Goal: Task Accomplishment & Management: Manage account settings

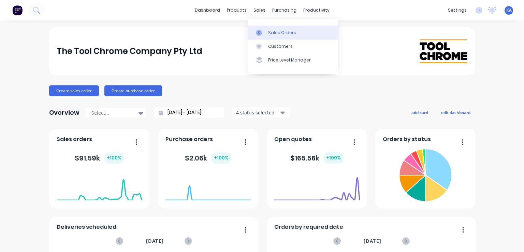
click at [275, 33] on div "Sales Orders" at bounding box center [282, 33] width 28 height 6
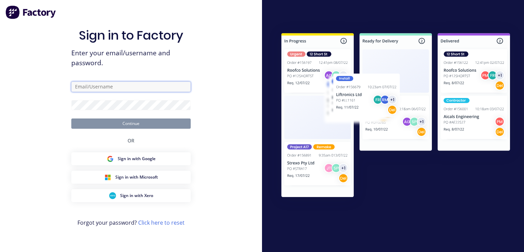
type input "[PERSON_NAME][EMAIL_ADDRESS][DOMAIN_NAME]"
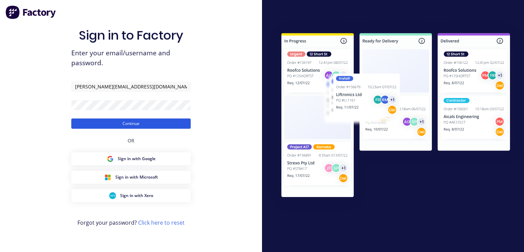
click at [133, 126] on button "Continue" at bounding box center [130, 123] width 119 height 10
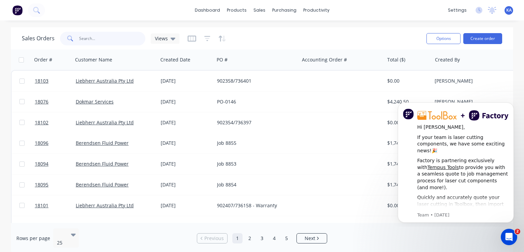
click at [97, 37] on input "text" at bounding box center [112, 39] width 67 height 14
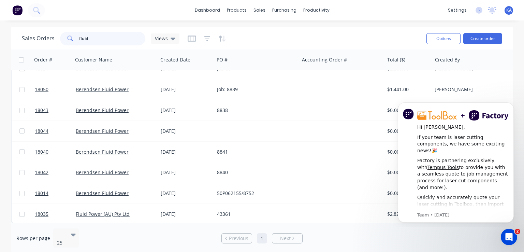
scroll to position [182, 0]
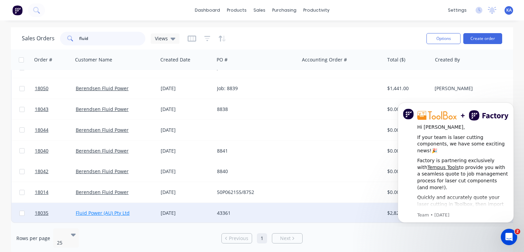
type input "fluid"
click at [126, 210] on link "Fluid Power (AU) Pty Ltd" at bounding box center [103, 213] width 54 height 6
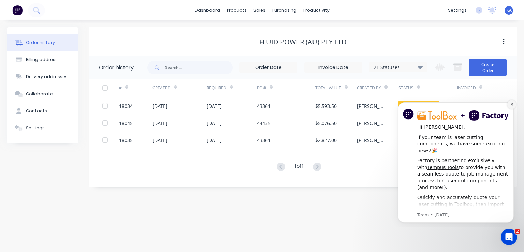
click at [512, 103] on icon "Dismiss notification" at bounding box center [512, 104] width 4 height 4
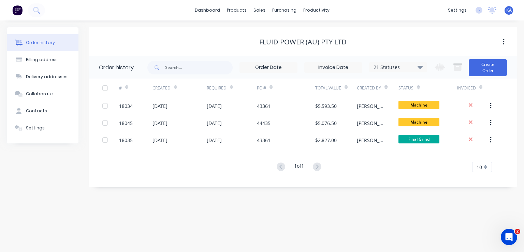
click at [422, 65] on icon at bounding box center [420, 67] width 5 height 8
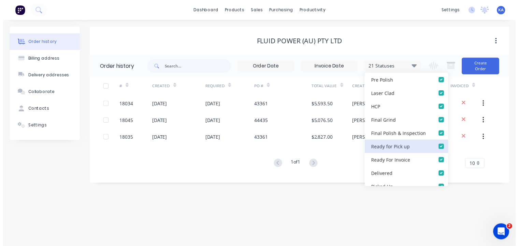
scroll to position [225, 0]
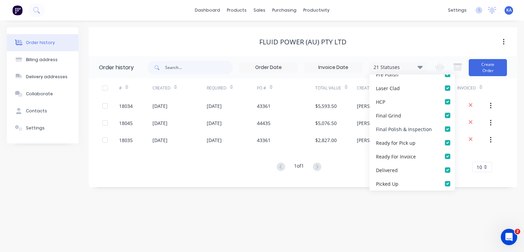
click at [407, 126] on div "Final Polish & Inspection" at bounding box center [404, 128] width 56 height 7
click at [407, 127] on div "Final Polish & Inspection" at bounding box center [404, 128] width 56 height 7
click at [392, 211] on div "Order history Billing address Delivery addresses Collaborate Contacts Settings …" at bounding box center [262, 135] width 524 height 231
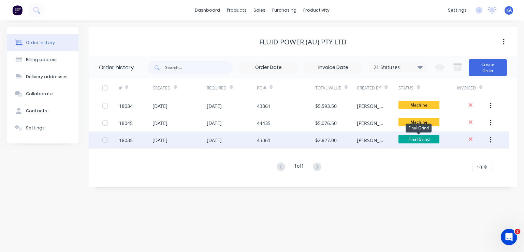
click at [415, 138] on span "Final Grind" at bounding box center [419, 139] width 41 height 9
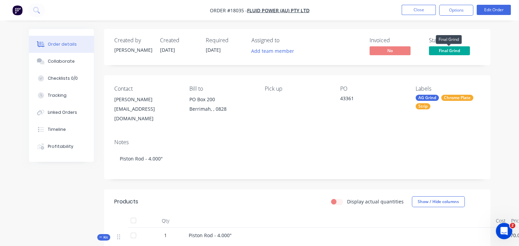
click at [438, 49] on span "Final Grind" at bounding box center [449, 50] width 41 height 9
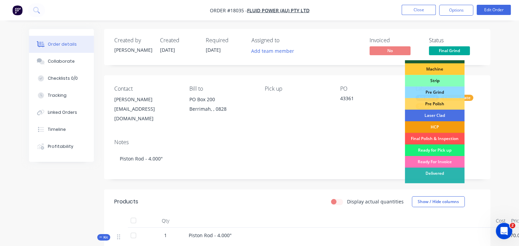
scroll to position [48, 0]
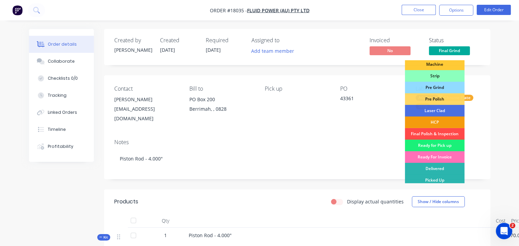
click at [430, 131] on div "Final Polish & Inspection" at bounding box center [435, 134] width 60 height 12
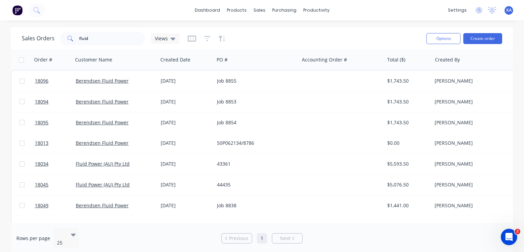
click at [49, 9] on div "dashboard products sales purchasing productivity dashboard products Product Cat…" at bounding box center [262, 10] width 524 height 20
click at [43, 8] on button at bounding box center [36, 10] width 17 height 14
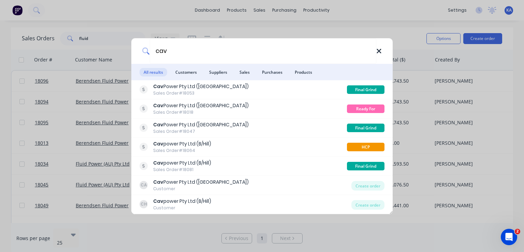
type input "cav"
click at [378, 49] on icon at bounding box center [379, 51] width 5 height 8
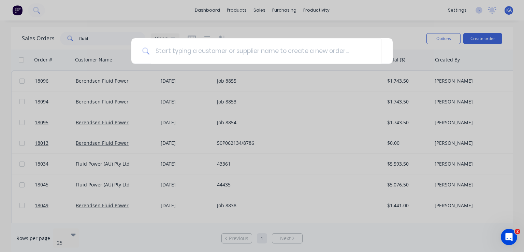
click at [211, 10] on div at bounding box center [262, 126] width 524 height 252
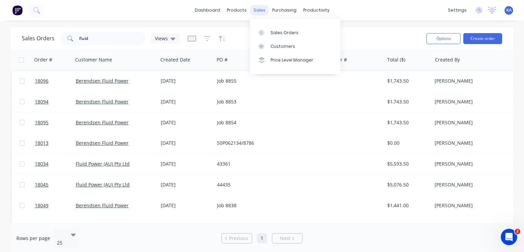
click at [259, 10] on div "sales" at bounding box center [259, 10] width 19 height 10
click at [276, 30] on div "Sales Orders" at bounding box center [285, 33] width 28 height 6
drag, startPoint x: 91, startPoint y: 39, endPoint x: 65, endPoint y: 34, distance: 27.4
click at [65, 34] on div "fluid" at bounding box center [102, 39] width 85 height 14
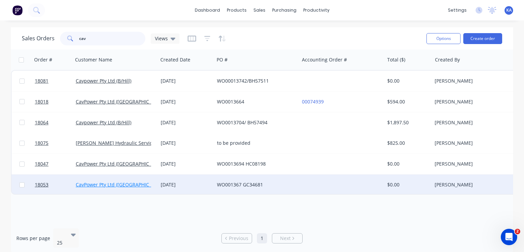
type input "cav"
click at [108, 183] on link "CavPower Pty Ltd ([GEOGRAPHIC_DATA])" at bounding box center [121, 184] width 90 height 6
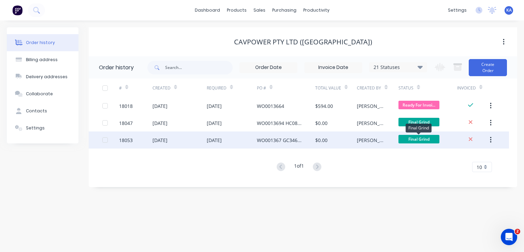
click at [430, 139] on span "Final Grind" at bounding box center [419, 139] width 41 height 9
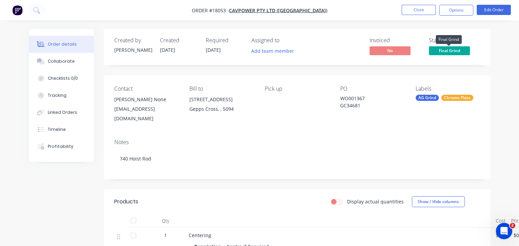
click at [445, 49] on span "Final Grind" at bounding box center [449, 50] width 41 height 9
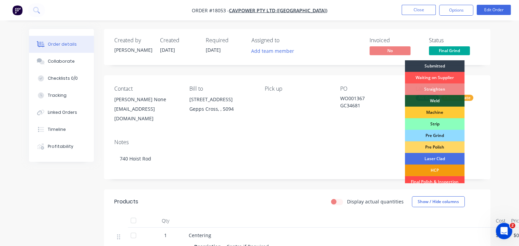
click at [455, 181] on div "Final Polish & Inspection" at bounding box center [435, 182] width 60 height 12
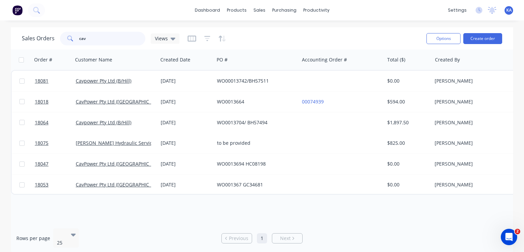
drag, startPoint x: 86, startPoint y: 42, endPoint x: 78, endPoint y: 42, distance: 8.5
click at [79, 42] on input "cav" at bounding box center [112, 39] width 67 height 14
type input "pmd"
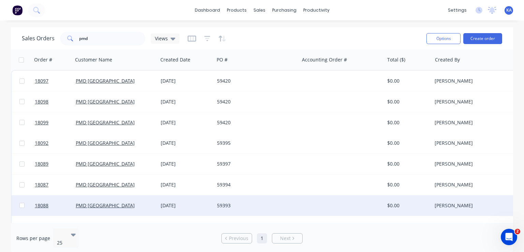
click at [112, 204] on div "PMD [GEOGRAPHIC_DATA]" at bounding box center [114, 205] width 76 height 7
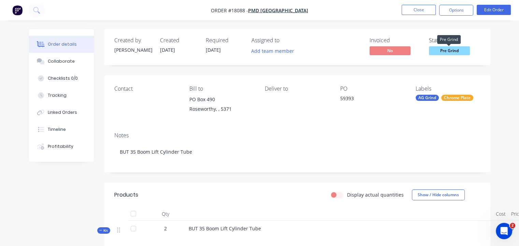
click at [452, 48] on span "Pre Grind" at bounding box center [449, 50] width 41 height 9
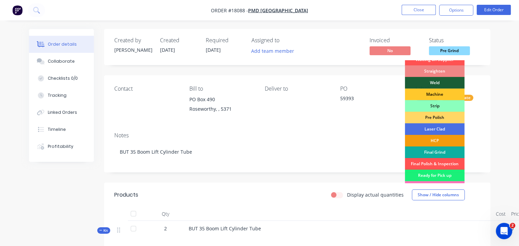
scroll to position [34, 0]
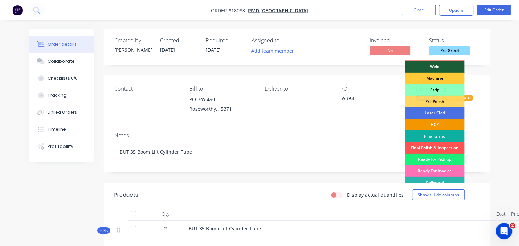
click at [445, 122] on div "HCP" at bounding box center [435, 125] width 60 height 12
